Goal: Complete application form

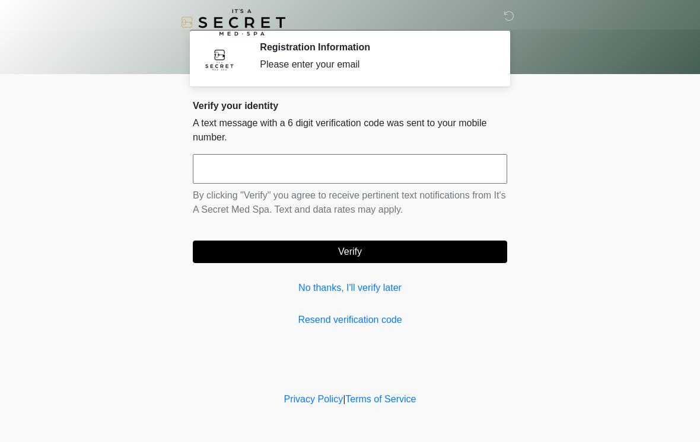
click at [409, 168] on input "text" at bounding box center [350, 169] width 314 height 30
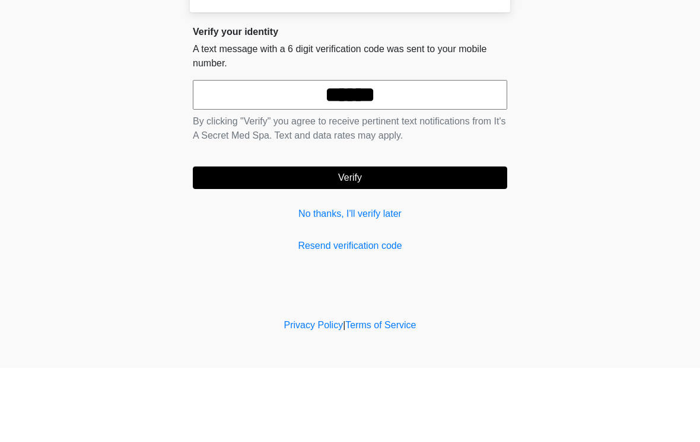
type input "******"
click at [470, 161] on form "****** By clicking "Verify" you agree to receive pertinent text notifications f…" at bounding box center [350, 208] width 314 height 109
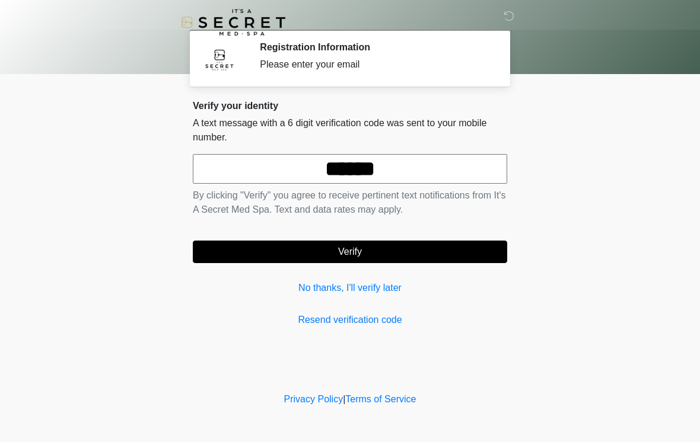
click at [352, 253] on button "Verify" at bounding box center [350, 252] width 314 height 23
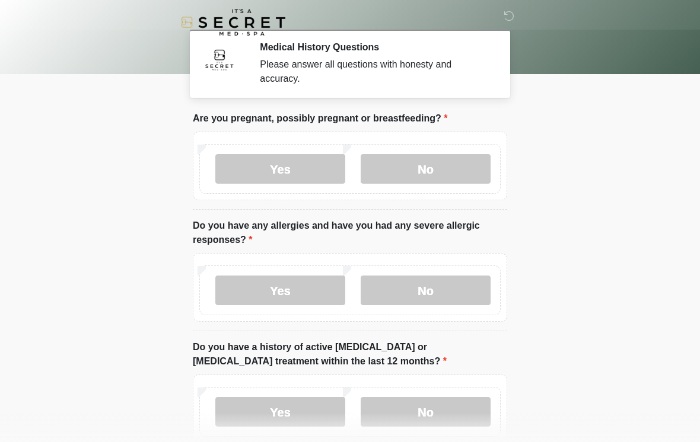
click at [441, 160] on label "No" at bounding box center [426, 169] width 130 height 30
click at [462, 296] on label "No" at bounding box center [426, 291] width 130 height 30
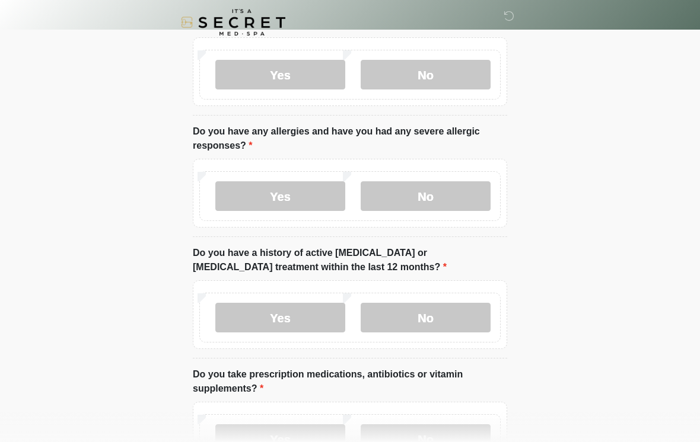
click at [454, 323] on label "No" at bounding box center [426, 318] width 130 height 30
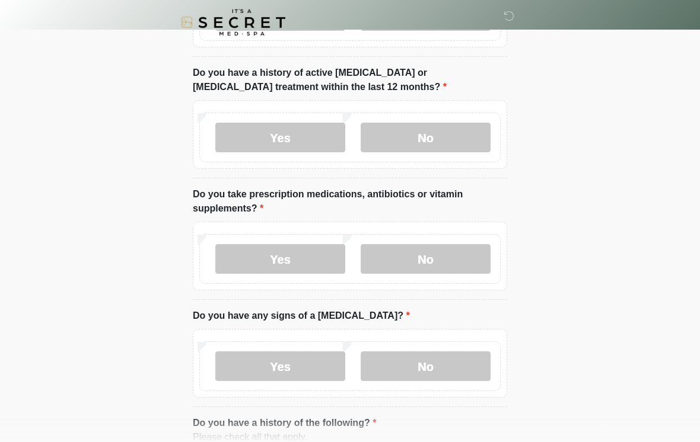
click at [449, 259] on label "No" at bounding box center [426, 259] width 130 height 30
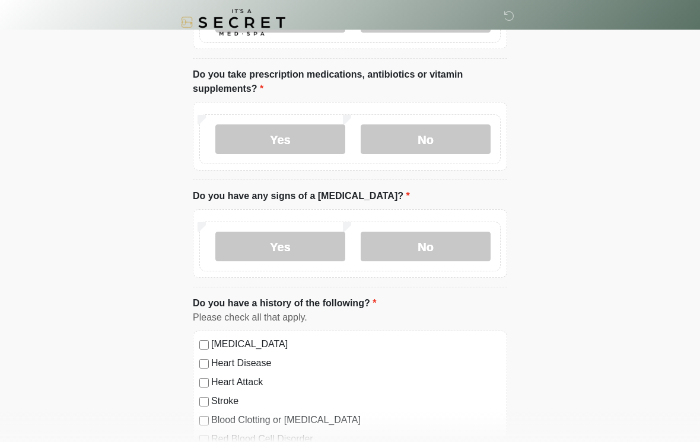
click at [437, 245] on label "No" at bounding box center [426, 247] width 130 height 30
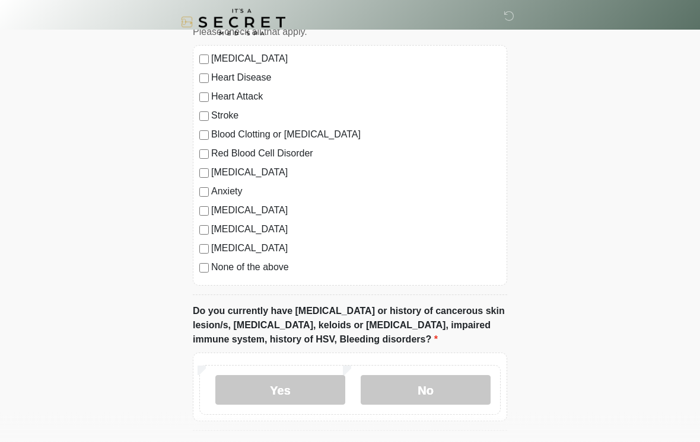
scroll to position [683, 0]
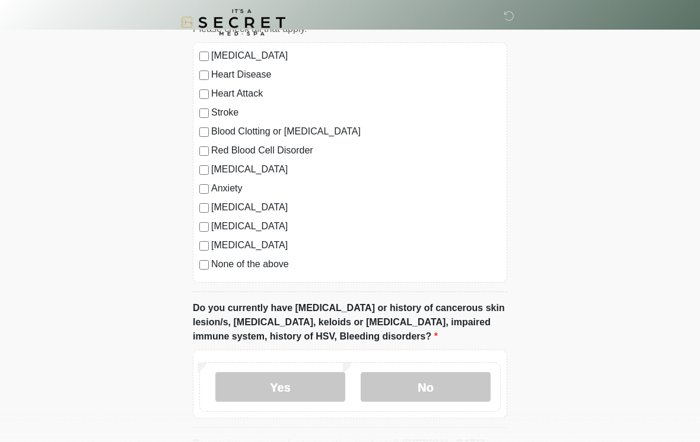
click at [200, 269] on div "None of the above" at bounding box center [349, 264] width 301 height 14
click at [212, 262] on label "None of the above" at bounding box center [355, 264] width 289 height 14
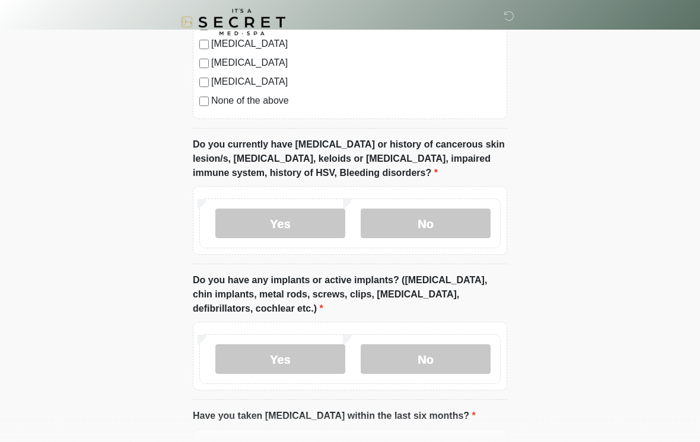
scroll to position [845, 0]
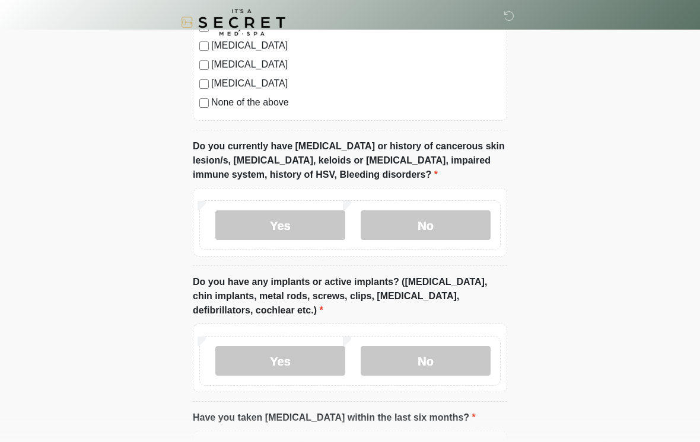
click at [454, 215] on label "No" at bounding box center [426, 226] width 130 height 30
click at [454, 372] on label "No" at bounding box center [426, 361] width 130 height 30
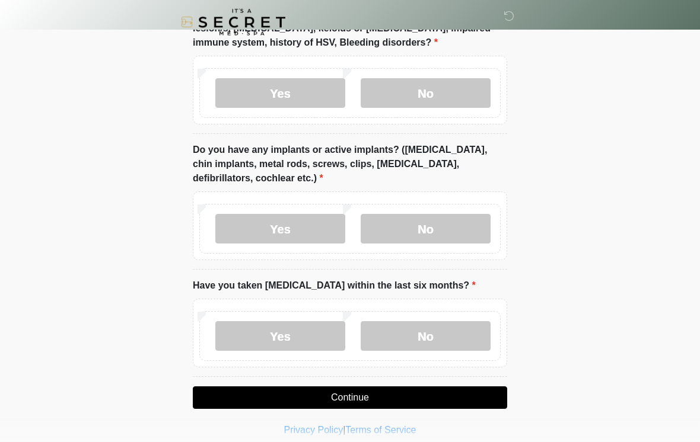
scroll to position [988, 0]
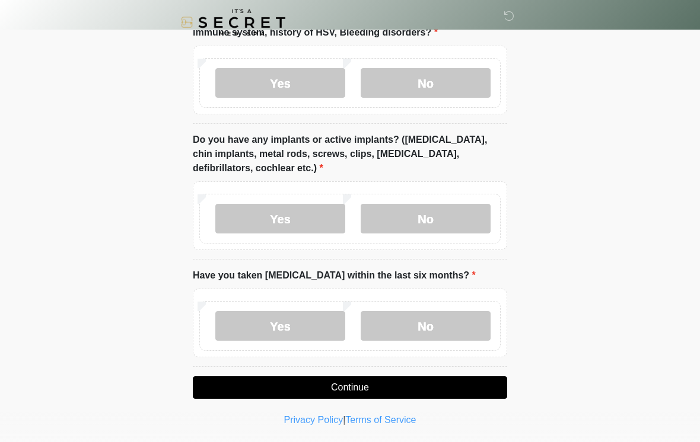
click at [453, 323] on label "No" at bounding box center [426, 326] width 130 height 30
click at [401, 384] on button "Continue" at bounding box center [350, 388] width 314 height 23
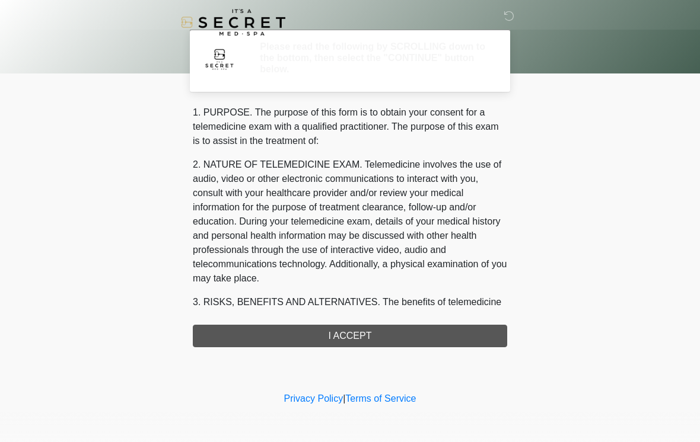
scroll to position [0, 0]
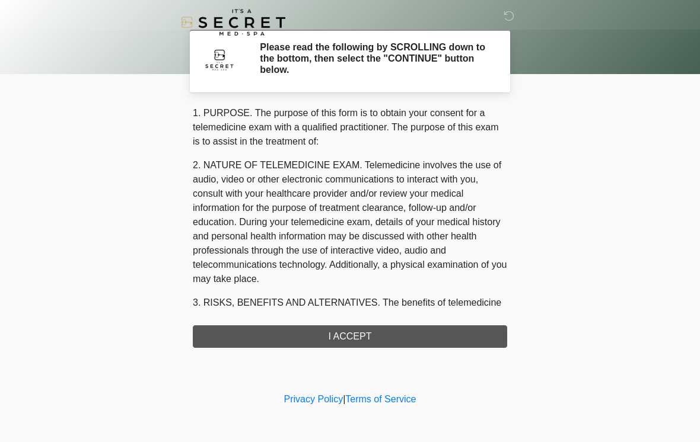
click at [464, 324] on div "1. PURPOSE. The purpose of this form is to obtain your consent for a telemedici…" at bounding box center [350, 227] width 314 height 242
click at [464, 332] on div "1. PURPOSE. The purpose of this form is to obtain your consent for a telemedici…" at bounding box center [350, 227] width 314 height 242
click at [378, 330] on div "1. PURPOSE. The purpose of this form is to obtain your consent for a telemedici…" at bounding box center [350, 227] width 314 height 242
click at [370, 338] on div "1. PURPOSE. The purpose of this form is to obtain your consent for a telemedici…" at bounding box center [350, 227] width 314 height 242
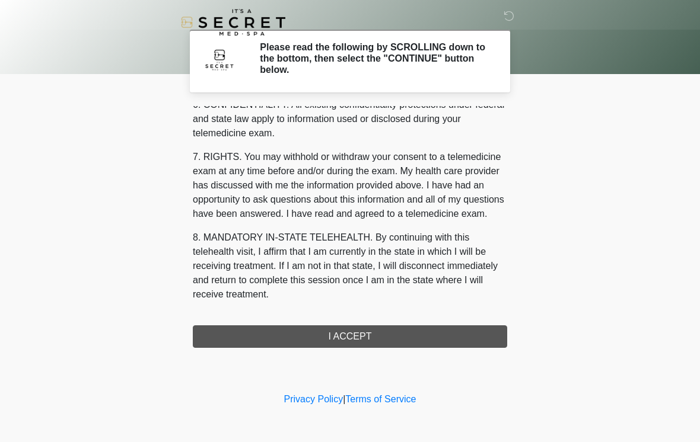
click at [320, 325] on div "1. PURPOSE. The purpose of this form is to obtain your consent for a telemedici…" at bounding box center [350, 227] width 314 height 242
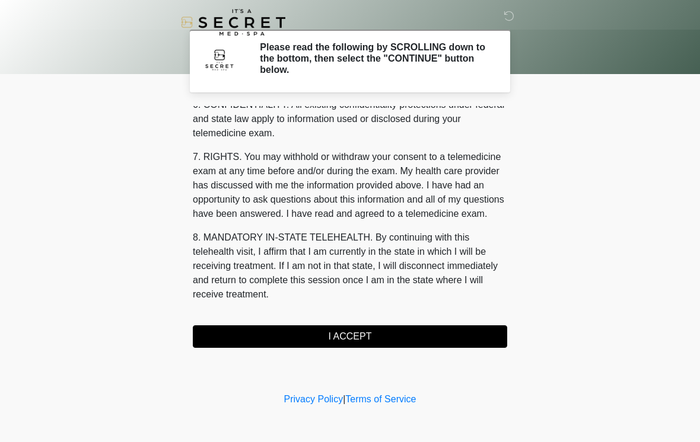
scroll to position [483, 0]
click at [330, 336] on button "I ACCEPT" at bounding box center [350, 337] width 314 height 23
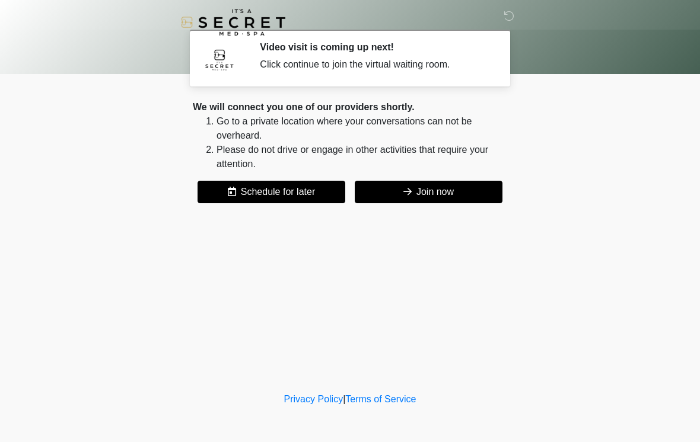
click at [403, 192] on icon at bounding box center [407, 191] width 8 height 9
click at [460, 192] on button "Join now" at bounding box center [429, 192] width 148 height 23
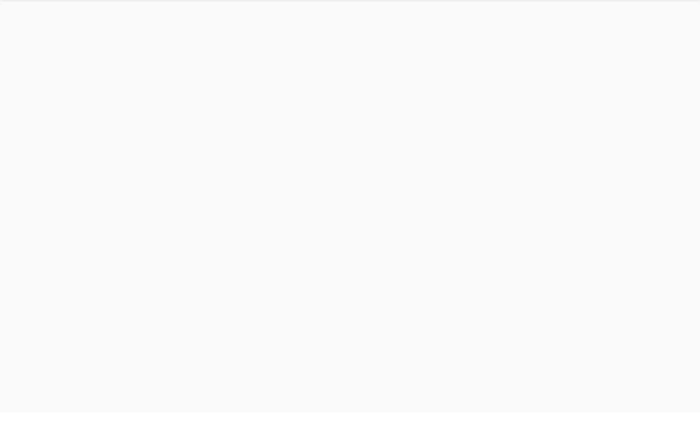
scroll to position [4, 0]
